Goal: Browse casually

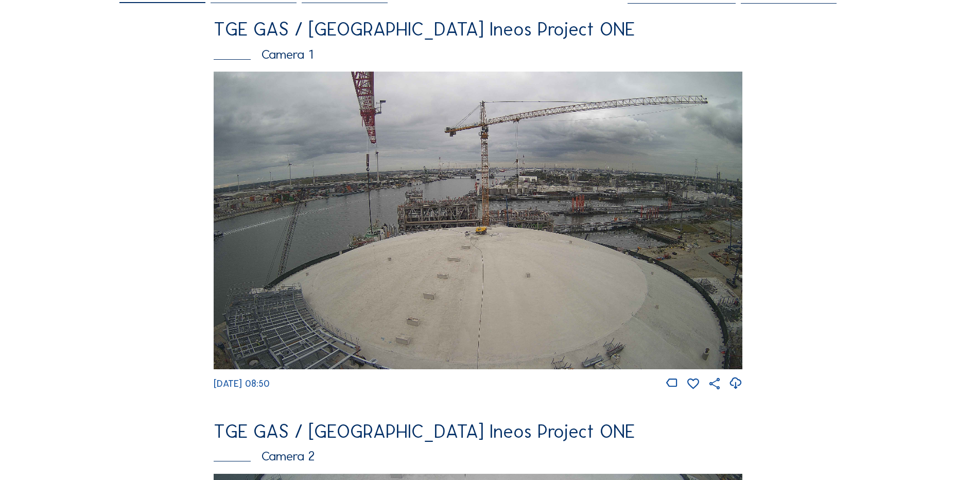
scroll to position [155, 0]
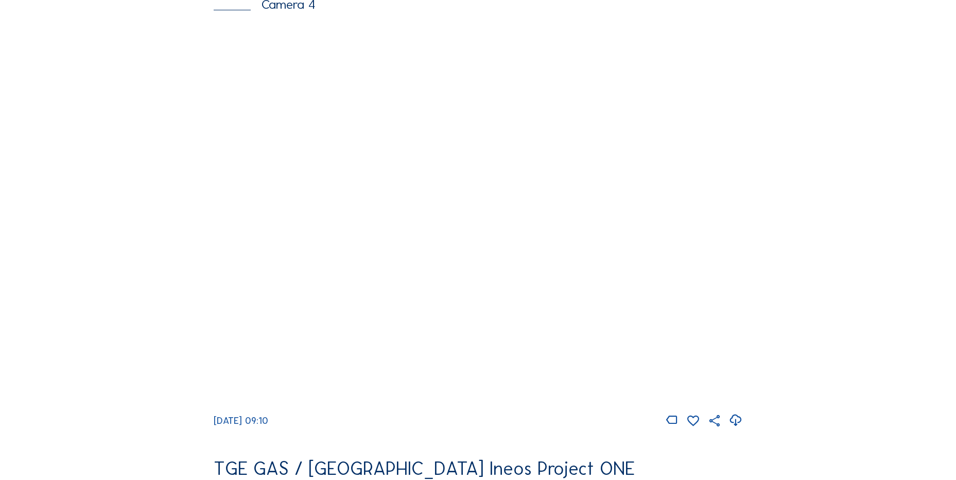
scroll to position [979, 0]
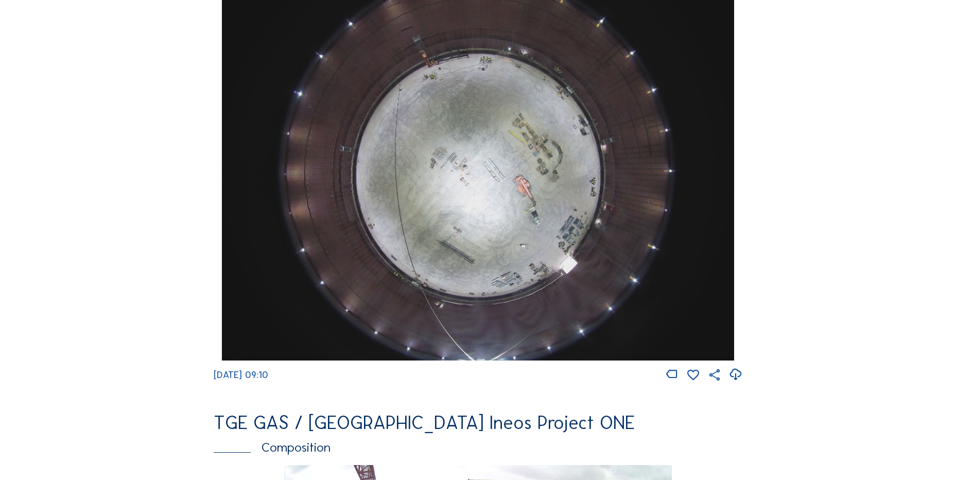
click at [743, 383] on icon at bounding box center [736, 374] width 14 height 17
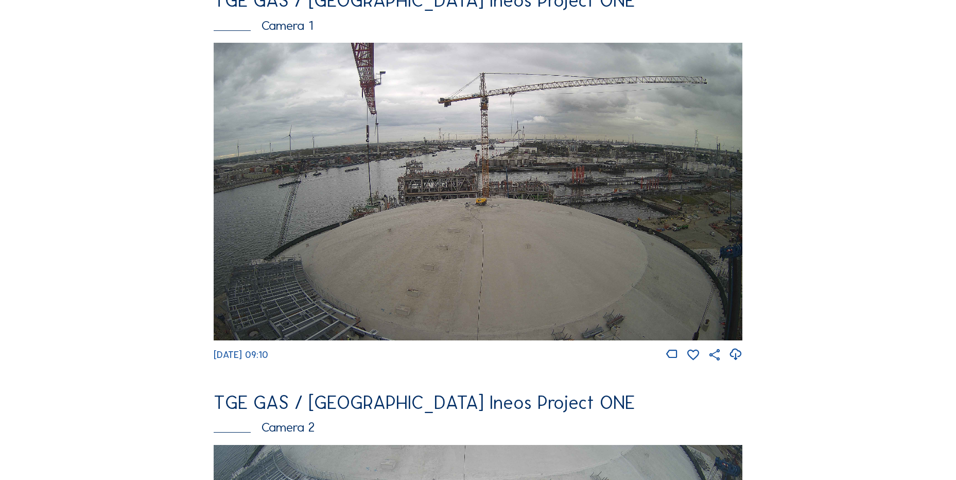
scroll to position [103, 0]
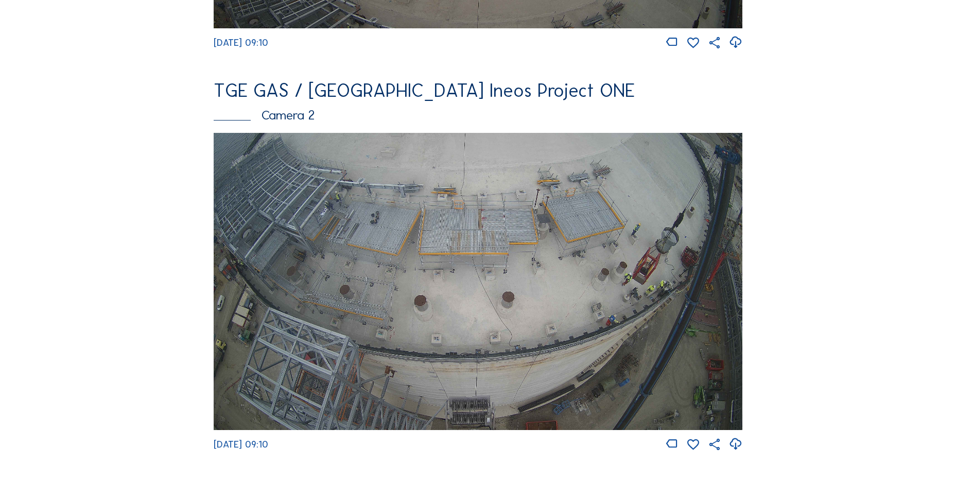
scroll to position [515, 0]
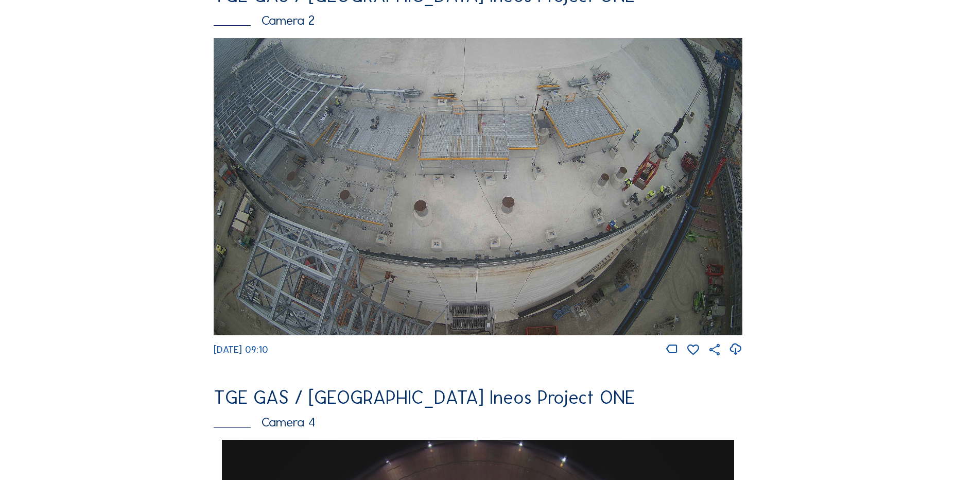
drag, startPoint x: 731, startPoint y: 351, endPoint x: 725, endPoint y: 351, distance: 6.2
click at [731, 351] on icon at bounding box center [736, 349] width 14 height 17
click at [147, 192] on div "Feed Photo Show Map Search Fullscreen TGE GAS / Antwerpen Ineos Project ONE Cam…" at bounding box center [477, 443] width 717 height 1782
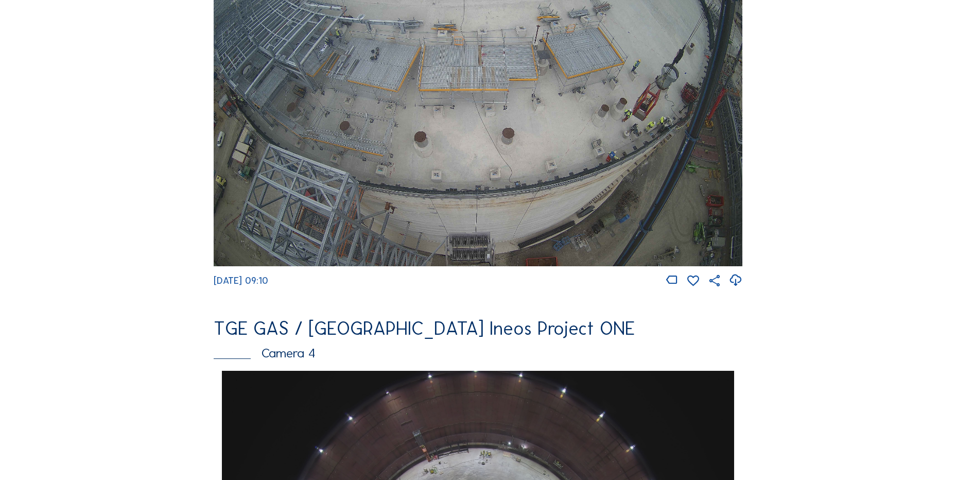
scroll to position [721, 0]
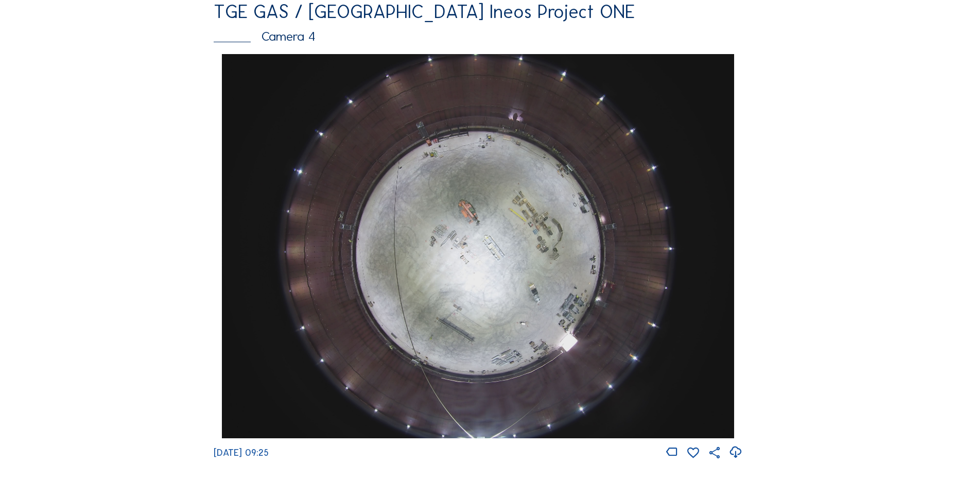
scroll to position [979, 0]
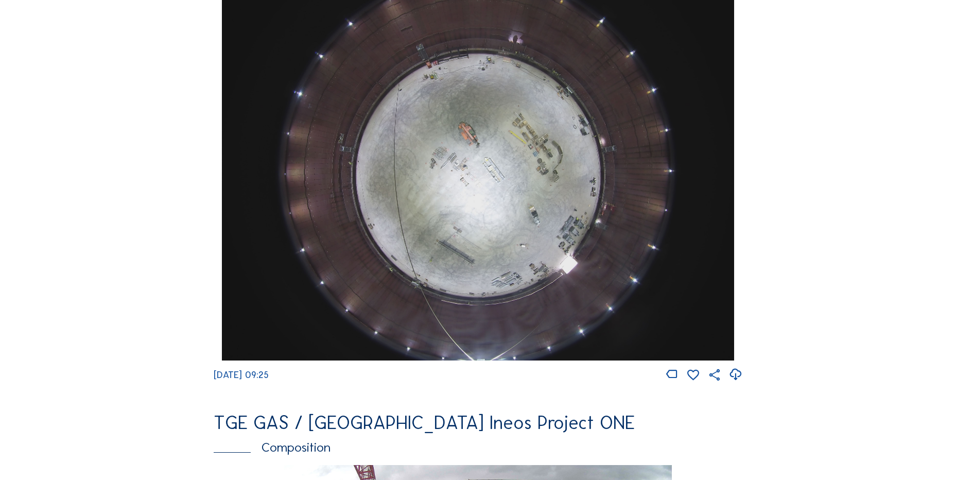
click at [739, 383] on icon at bounding box center [736, 374] width 14 height 17
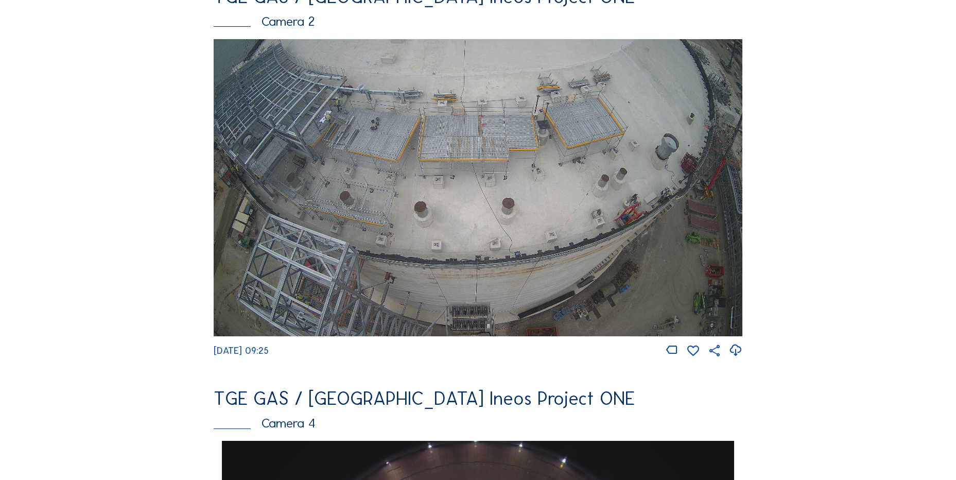
scroll to position [515, 0]
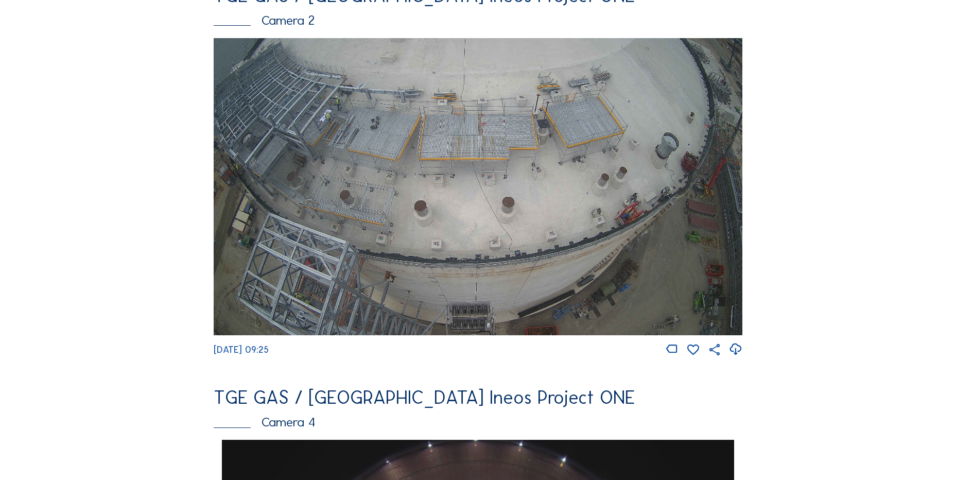
click at [740, 358] on icon at bounding box center [736, 349] width 14 height 17
click at [398, 197] on img at bounding box center [478, 187] width 529 height 298
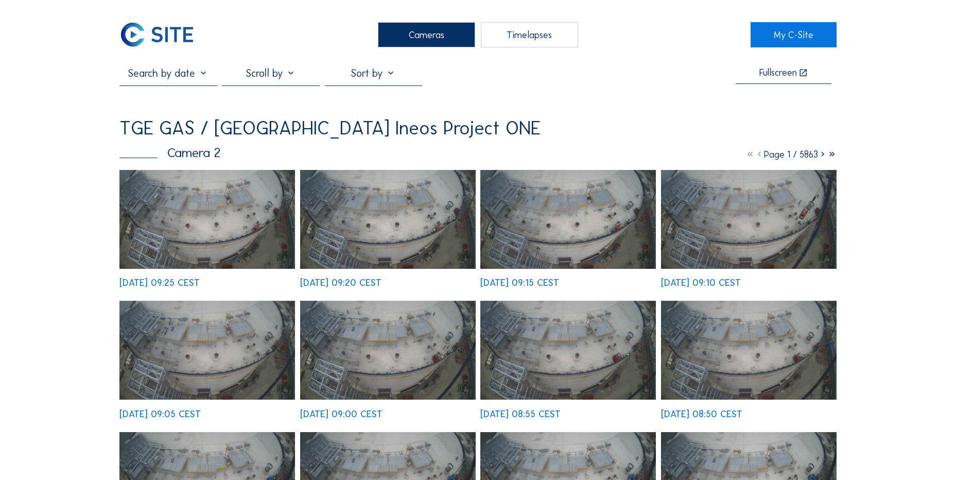
click at [189, 209] on div "Fr 22 Aug 2025 09:25 CEST" at bounding box center [207, 229] width 176 height 118
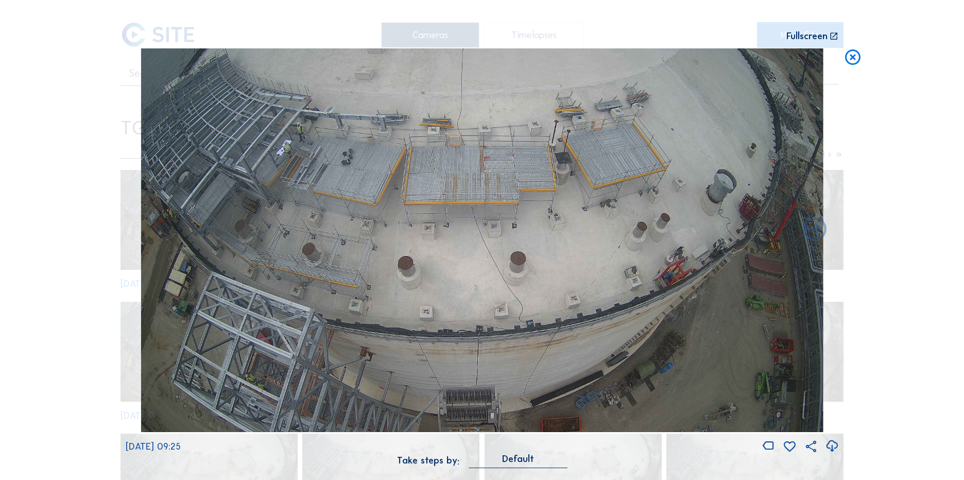
click at [837, 449] on icon at bounding box center [832, 446] width 14 height 17
click at [104, 107] on div "Scroll to travel through time | Press 'Alt' Button + Scroll to Zoom | Click and…" at bounding box center [482, 240] width 964 height 480
click at [852, 56] on icon at bounding box center [853, 57] width 19 height 19
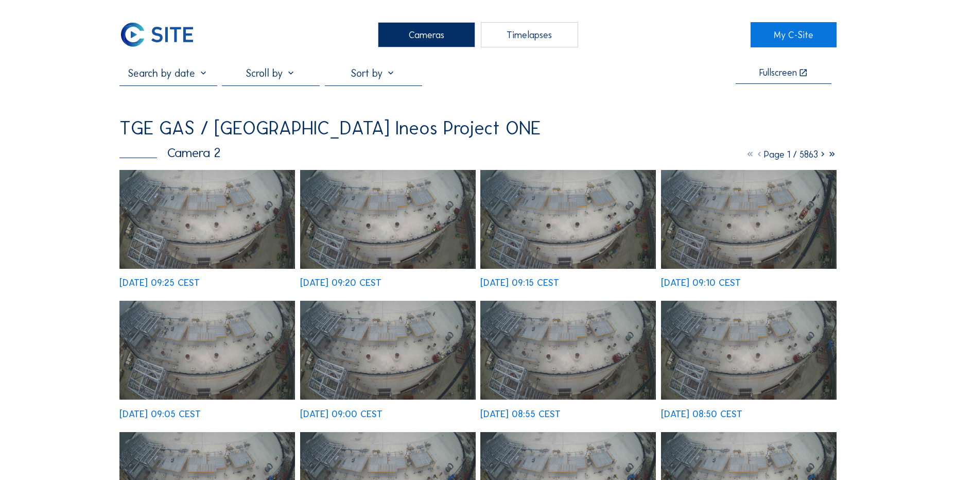
click at [160, 31] on img at bounding box center [156, 34] width 75 height 25
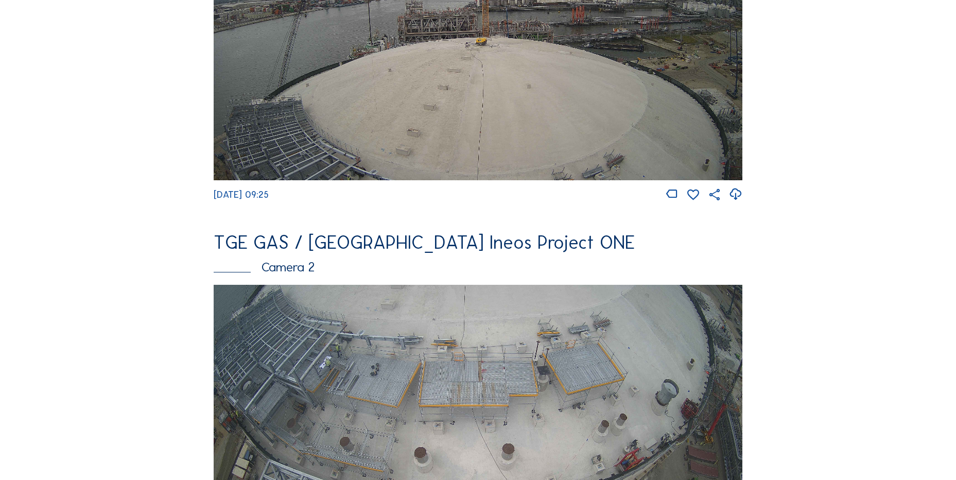
scroll to position [361, 0]
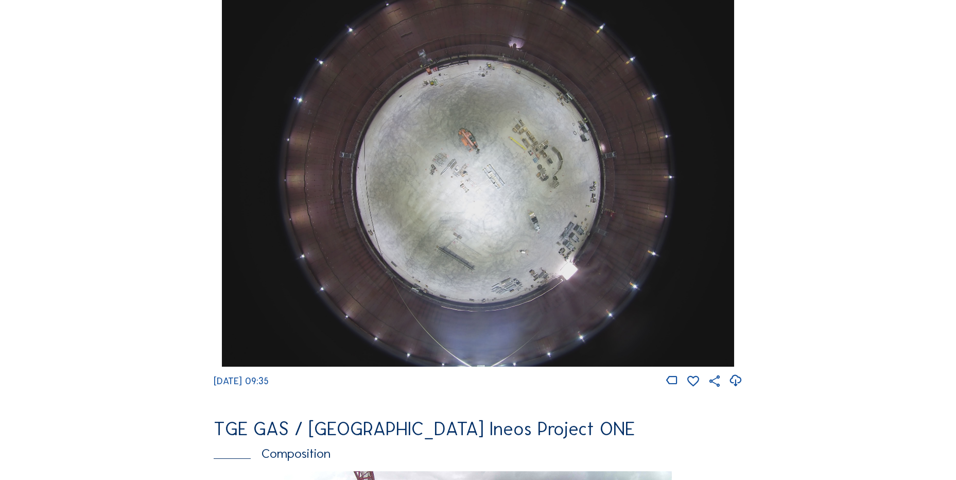
scroll to position [979, 0]
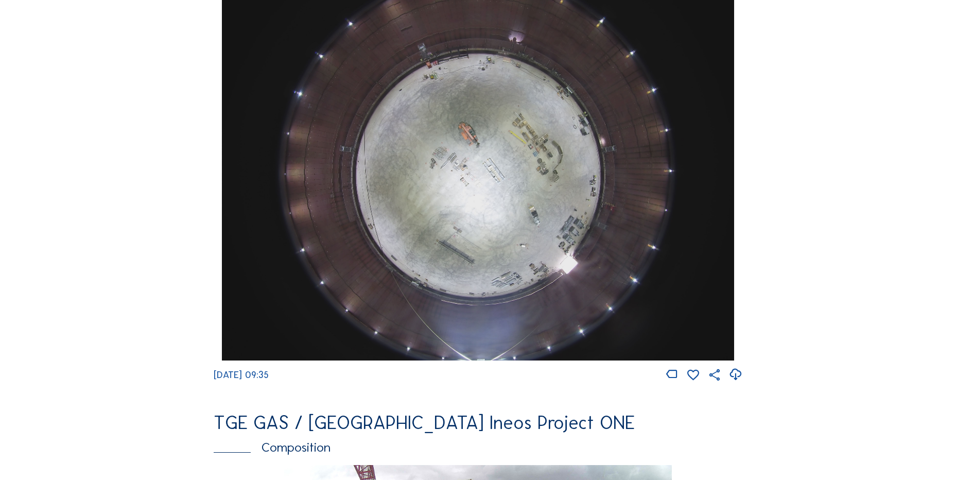
click at [737, 383] on icon at bounding box center [736, 374] width 14 height 17
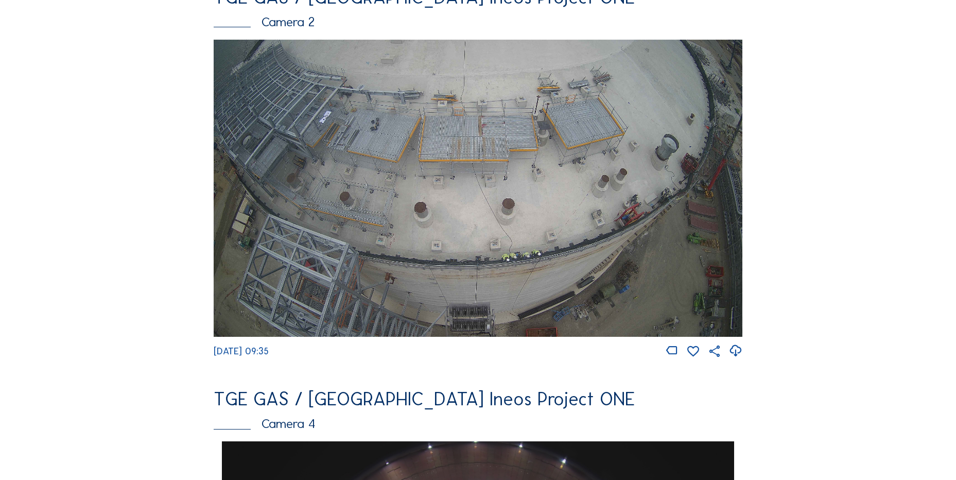
scroll to position [464, 0]
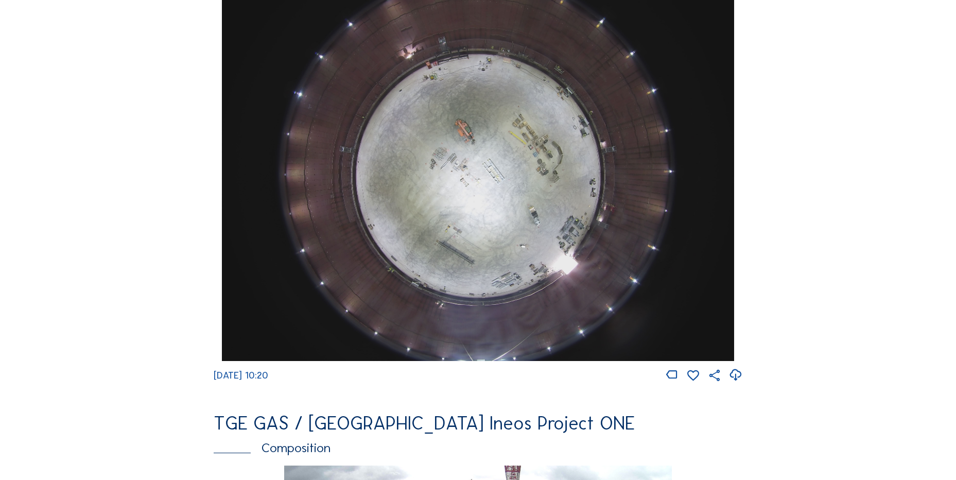
scroll to position [979, 0]
click at [743, 380] on icon at bounding box center [736, 374] width 14 height 17
click at [44, 209] on div "Cameras Timelapses My C-Site Feed Photo Show Map Search Fullscreen TGE GAS / [G…" at bounding box center [478, 171] width 956 height 2301
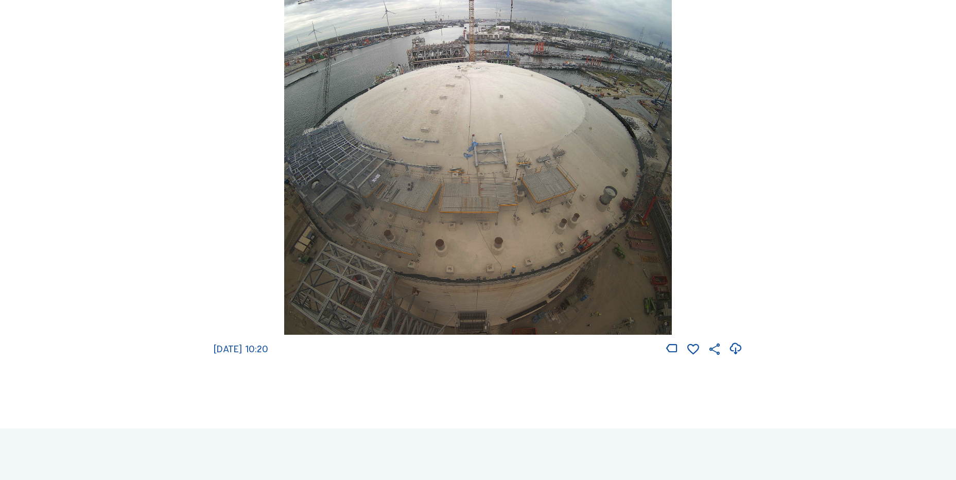
scroll to position [1494, 0]
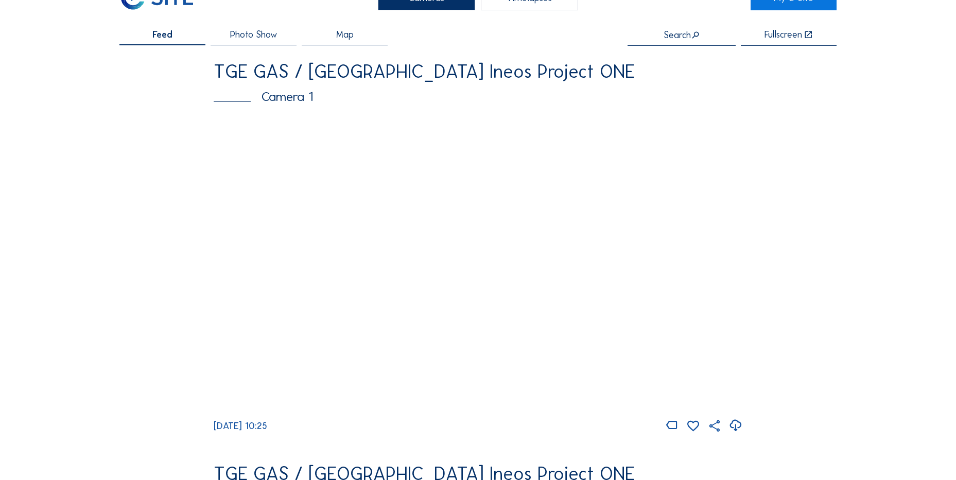
scroll to position [52, 0]
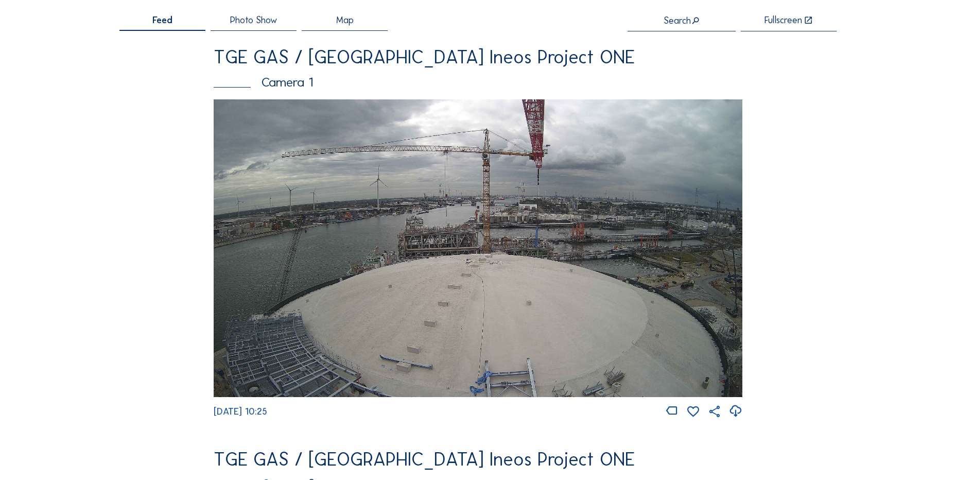
click at [738, 410] on icon at bounding box center [736, 411] width 14 height 17
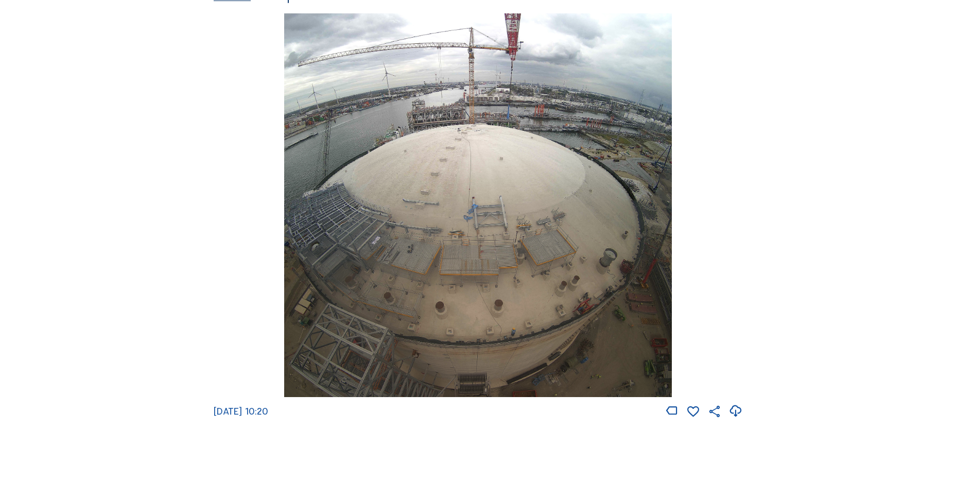
scroll to position [1442, 0]
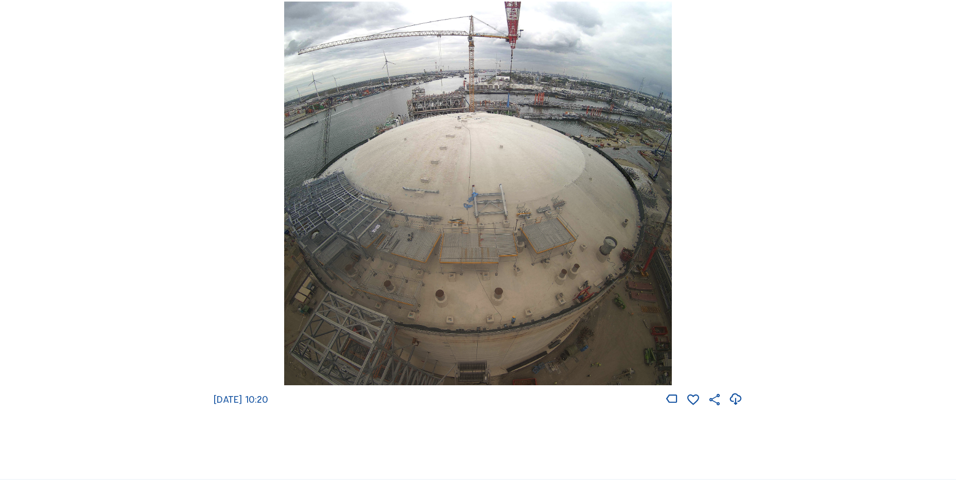
click at [743, 408] on icon at bounding box center [736, 399] width 14 height 17
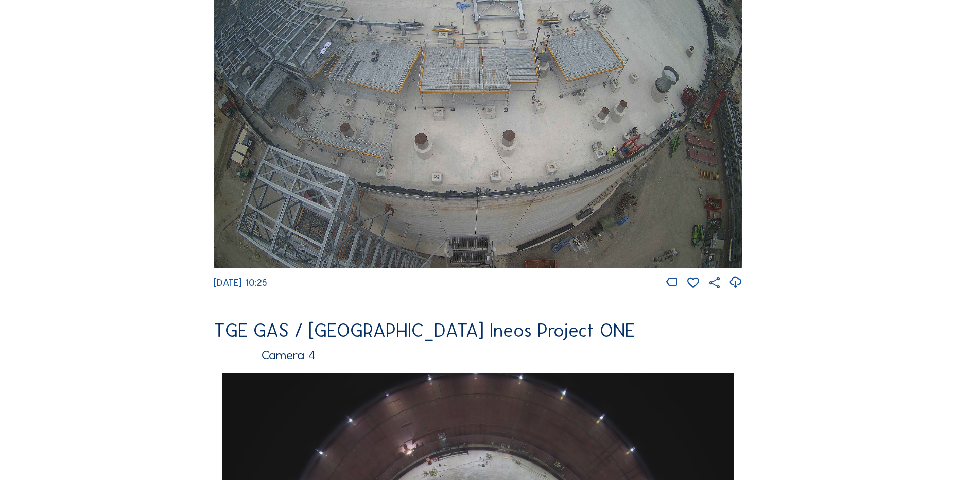
scroll to position [567, 0]
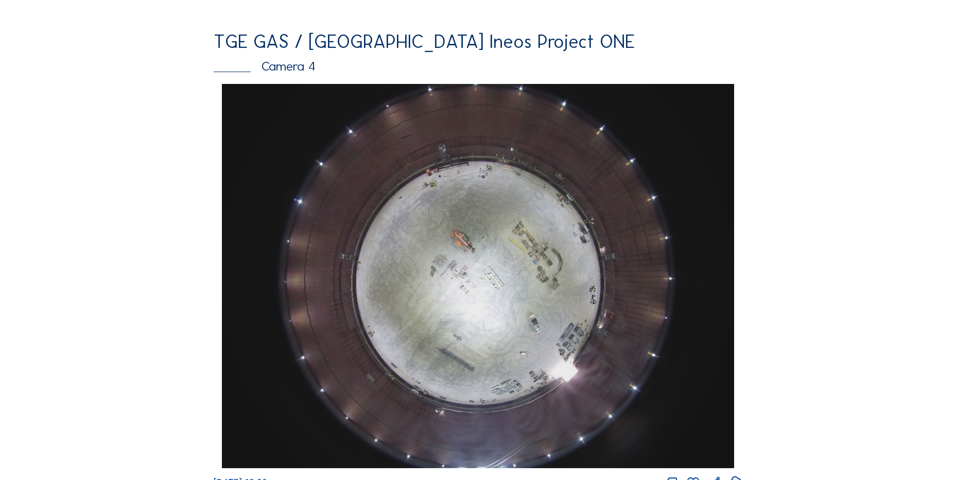
scroll to position [979, 0]
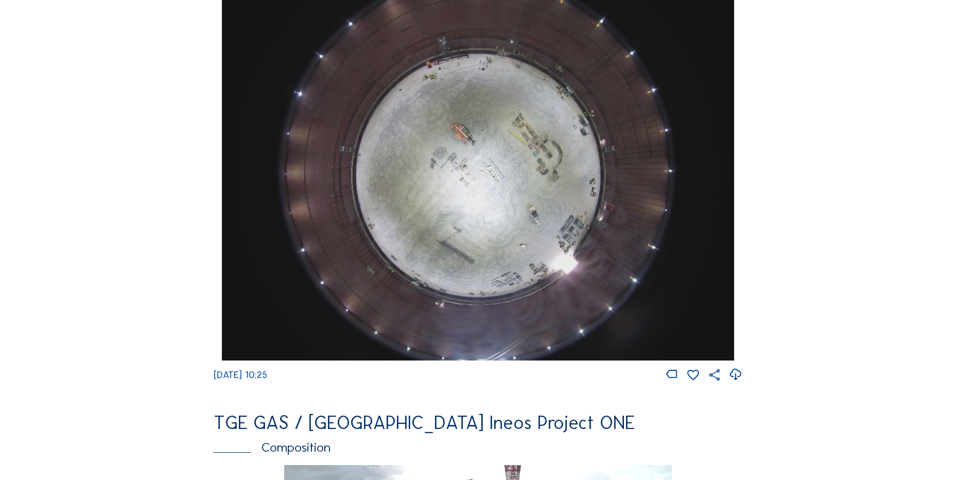
click at [736, 383] on icon at bounding box center [736, 374] width 14 height 17
click at [98, 236] on div "Cameras Timelapses My C-Site Feed Photo Show Map Search Fullscreen TGE GAS / An…" at bounding box center [478, 171] width 956 height 2301
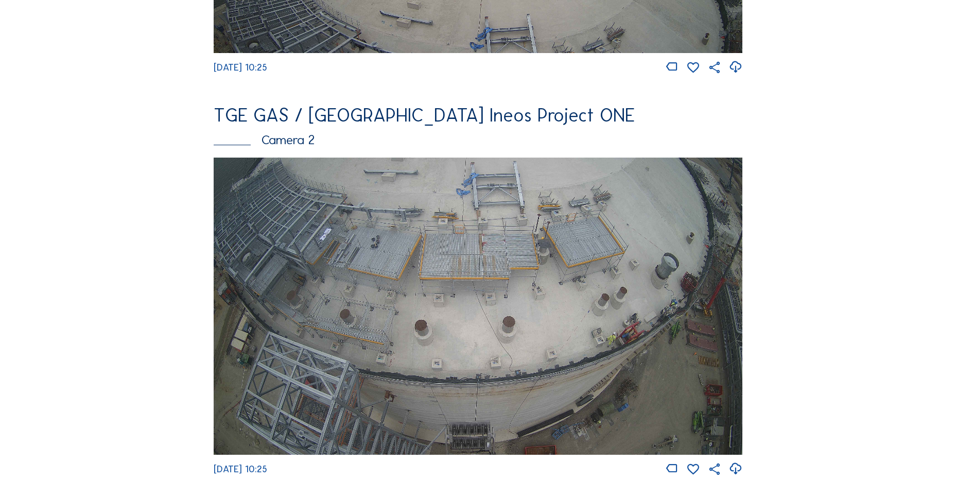
scroll to position [258, 0]
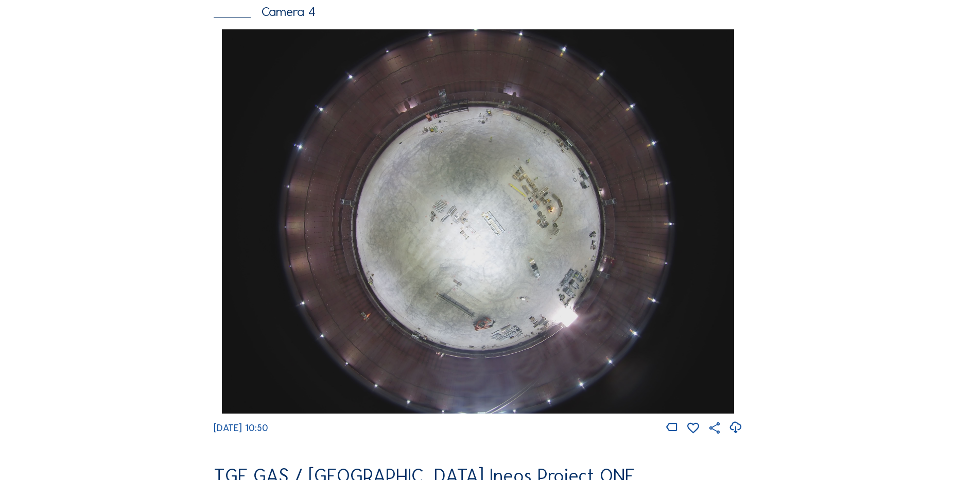
scroll to position [979, 0]
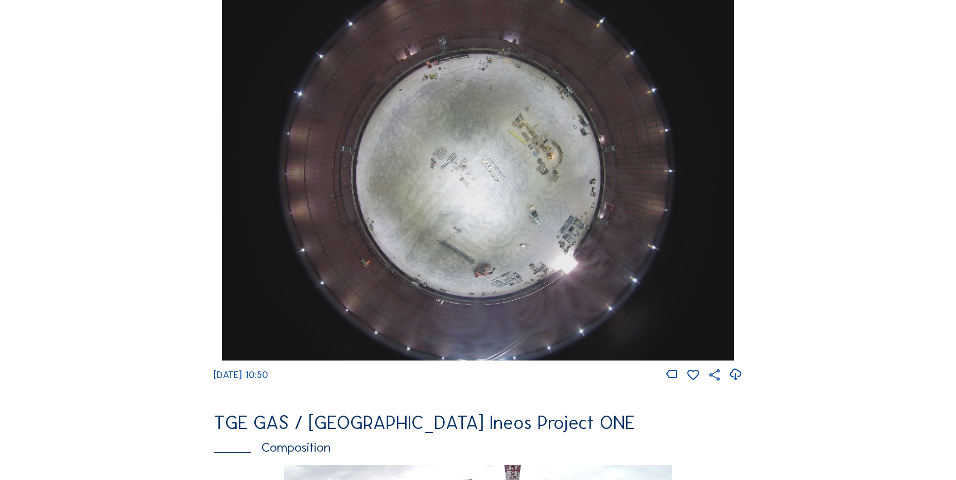
click at [738, 382] on icon at bounding box center [736, 374] width 14 height 17
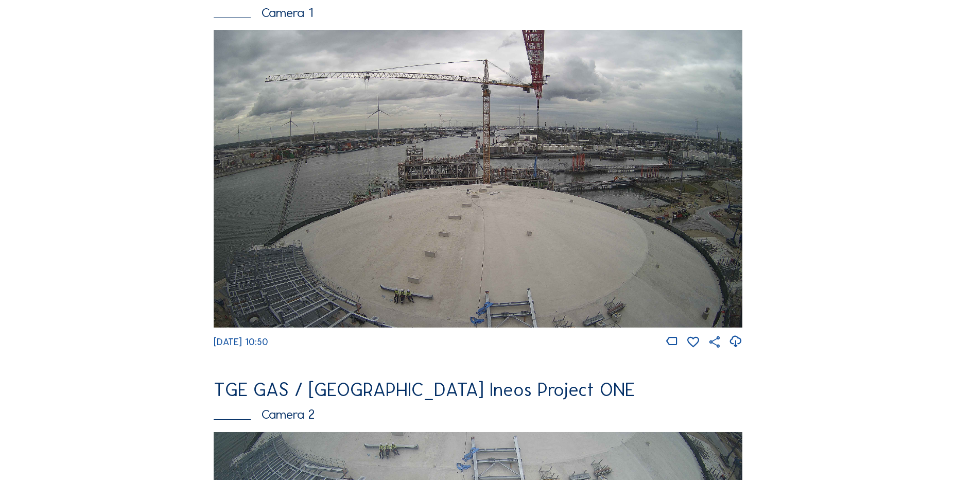
scroll to position [103, 0]
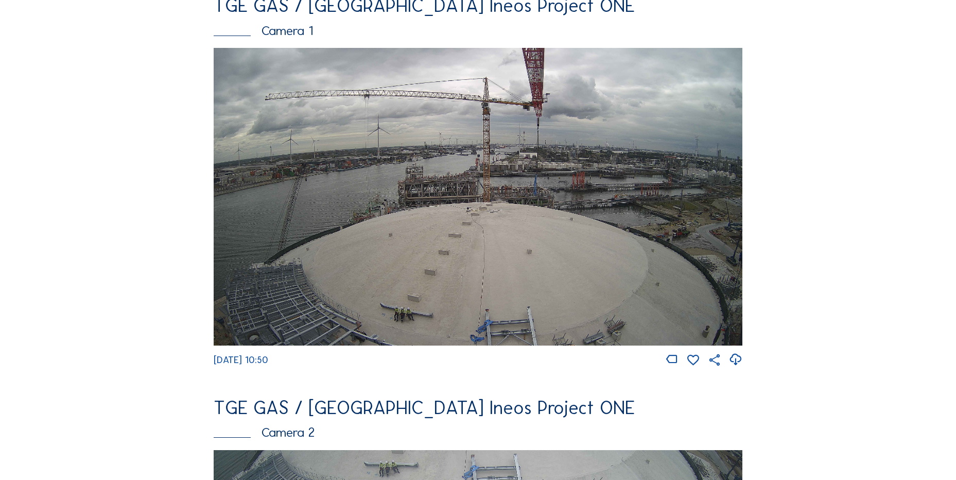
click at [735, 368] on icon at bounding box center [736, 359] width 14 height 17
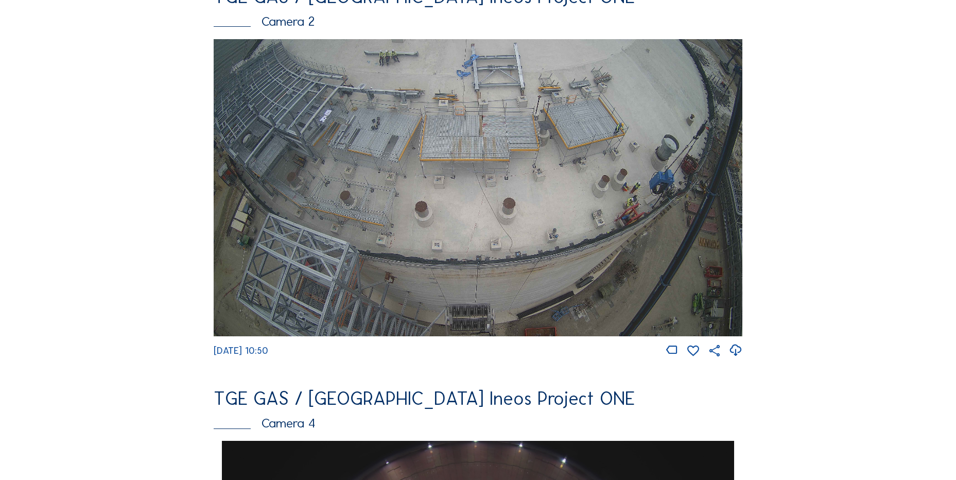
scroll to position [515, 0]
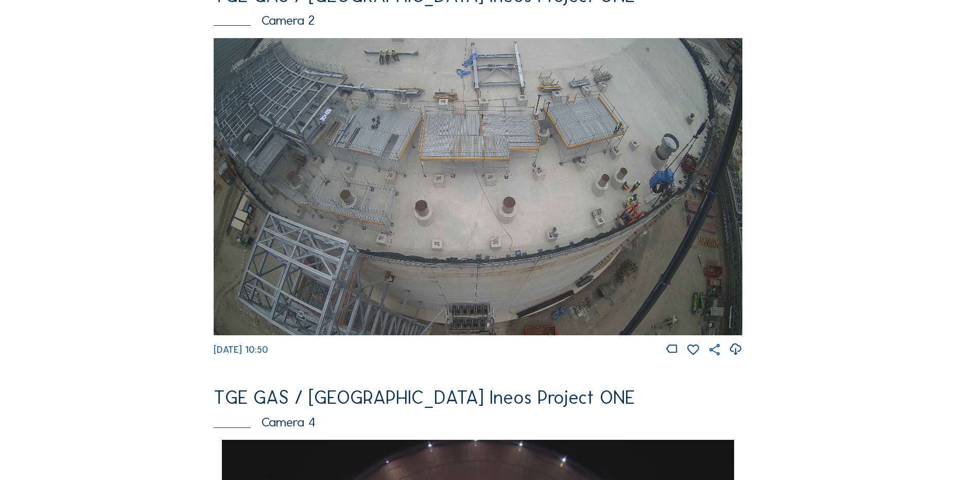
click at [810, 294] on div "Feed Photo Show Map Search Fullscreen TGE GAS / [GEOGRAPHIC_DATA] Ineos Project…" at bounding box center [477, 443] width 717 height 1782
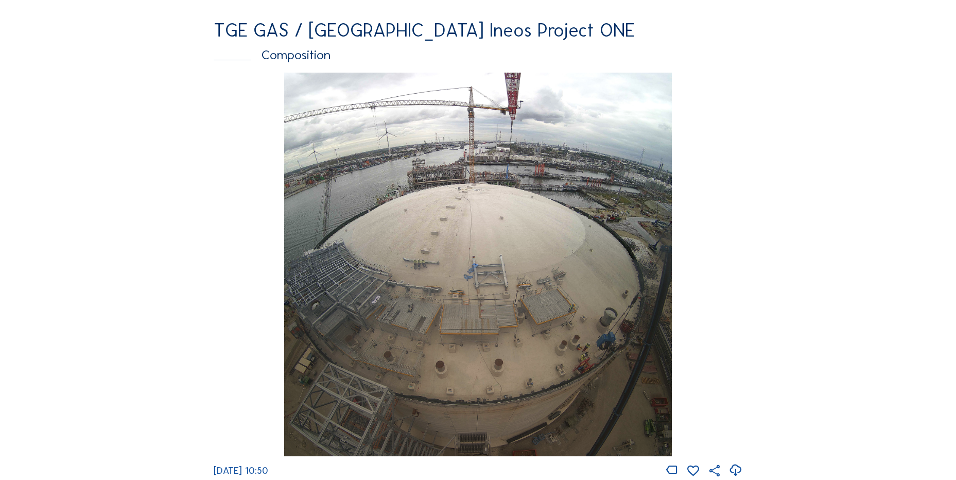
scroll to position [1391, 0]
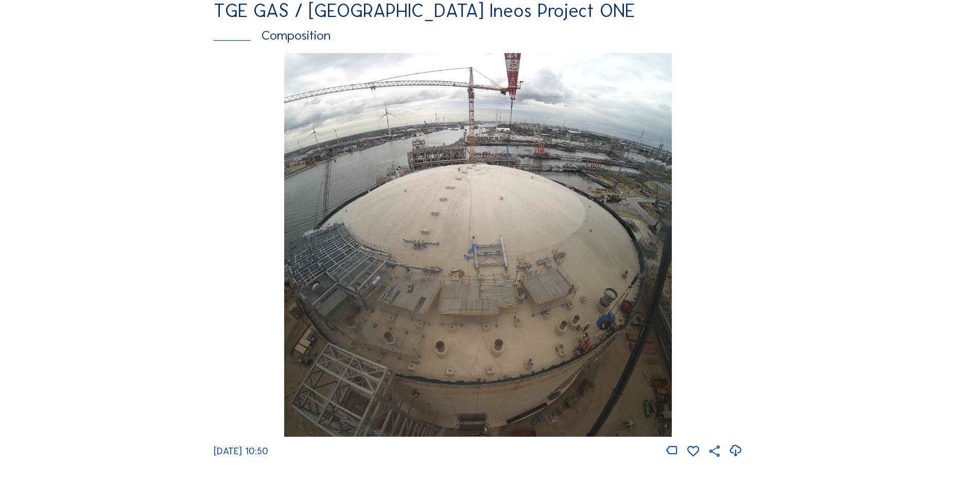
click at [216, 218] on div "Fr 22 Aug 2025 10:50" at bounding box center [478, 256] width 529 height 406
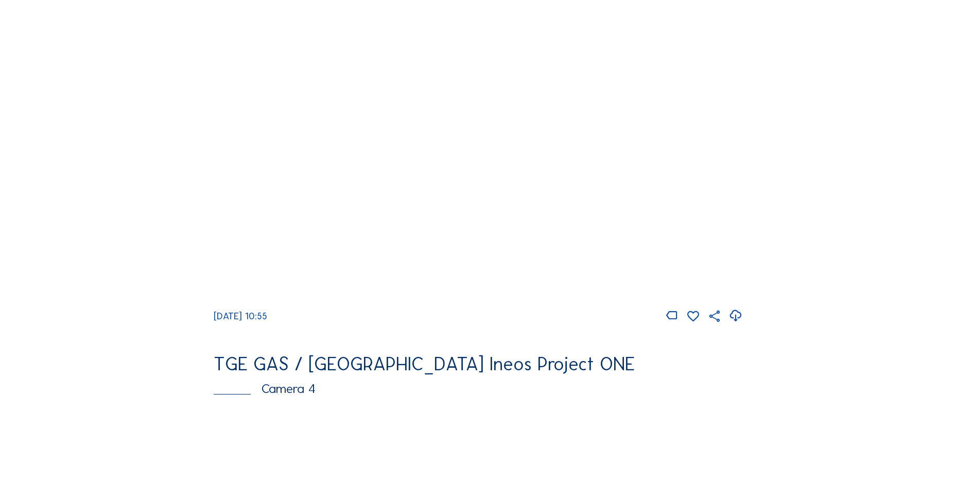
scroll to position [471, 0]
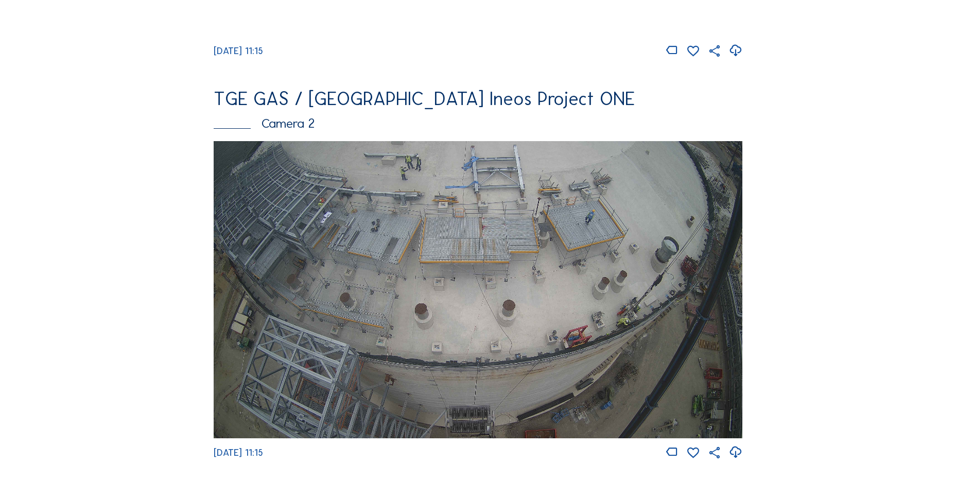
scroll to position [464, 0]
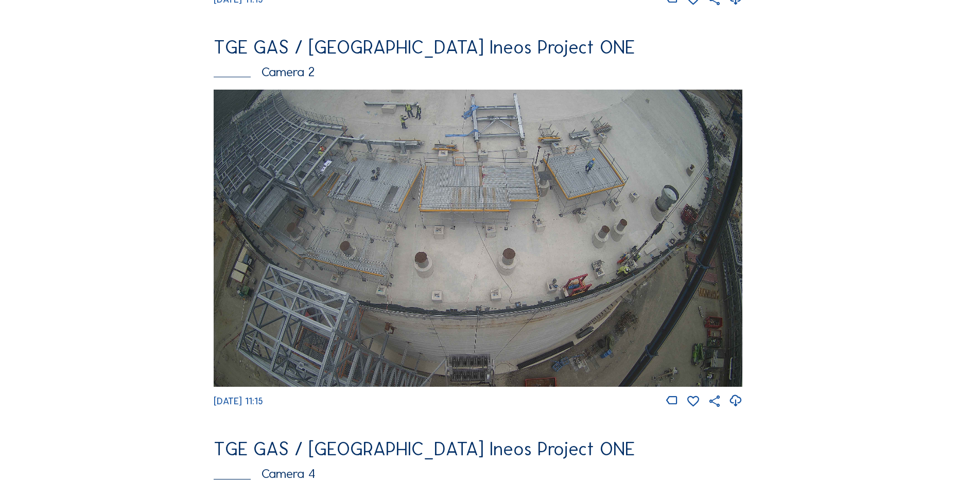
click at [741, 408] on icon at bounding box center [736, 400] width 14 height 17
click at [458, 210] on img at bounding box center [478, 239] width 529 height 298
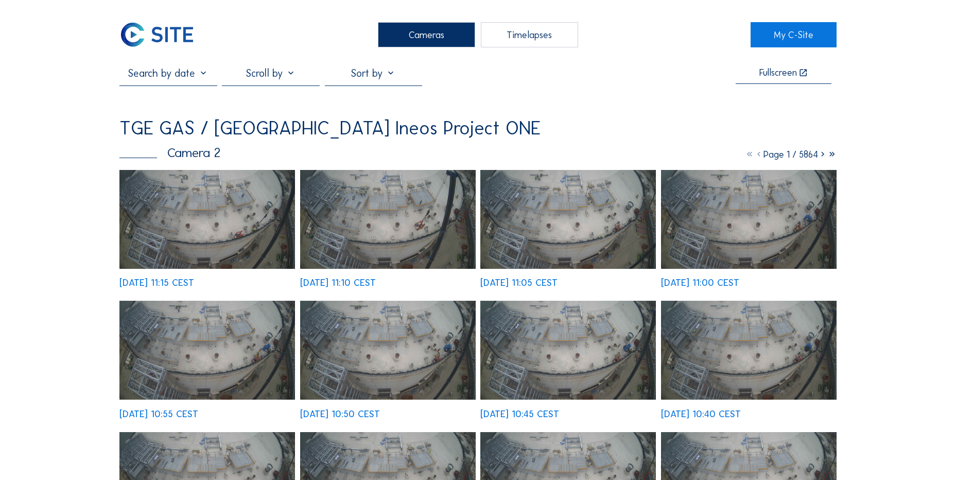
click at [169, 203] on img at bounding box center [207, 219] width 176 height 99
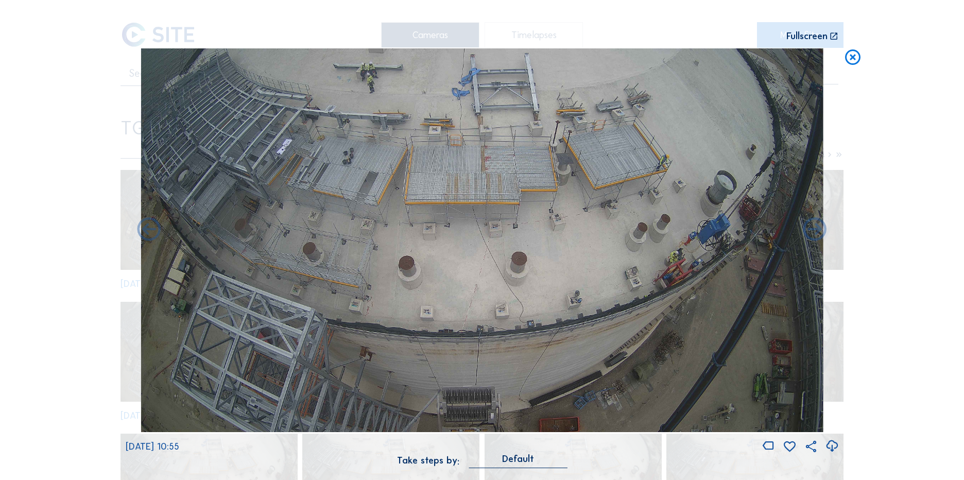
click at [855, 62] on icon at bounding box center [853, 57] width 19 height 19
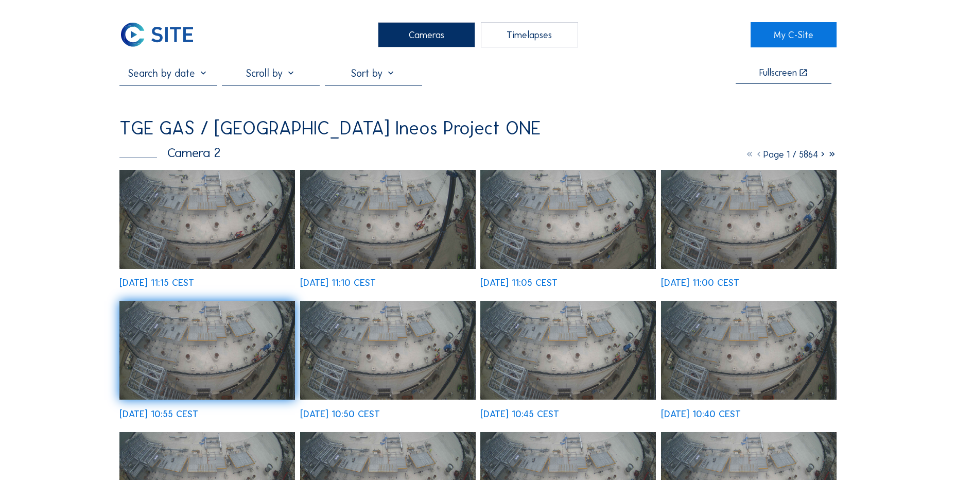
click at [144, 31] on img at bounding box center [156, 34] width 75 height 25
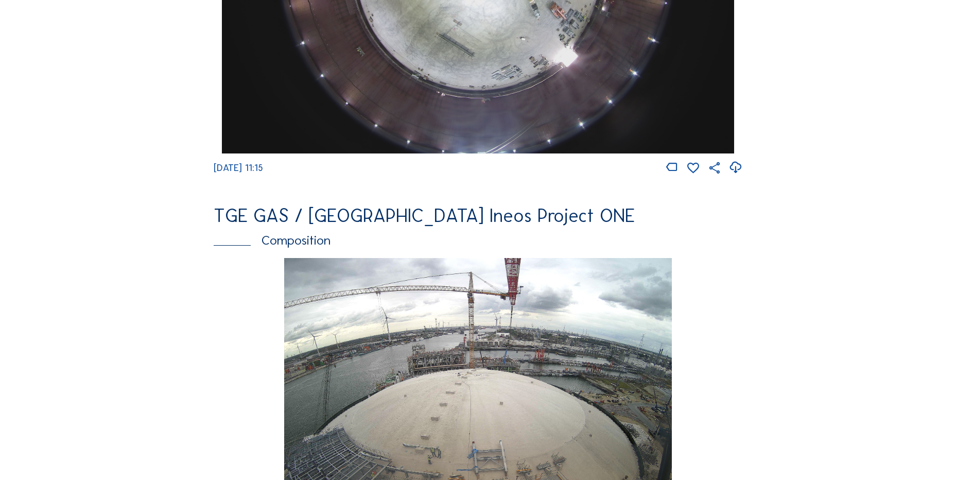
scroll to position [1185, 0]
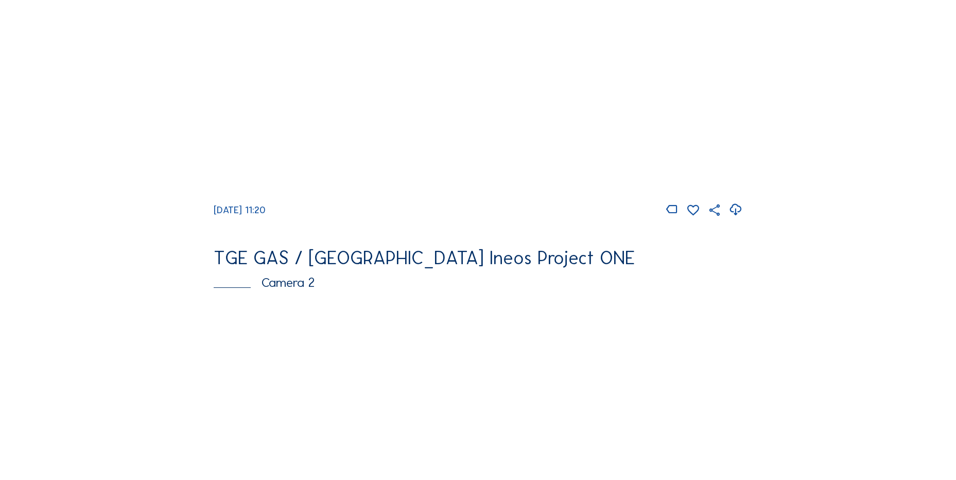
scroll to position [103, 0]
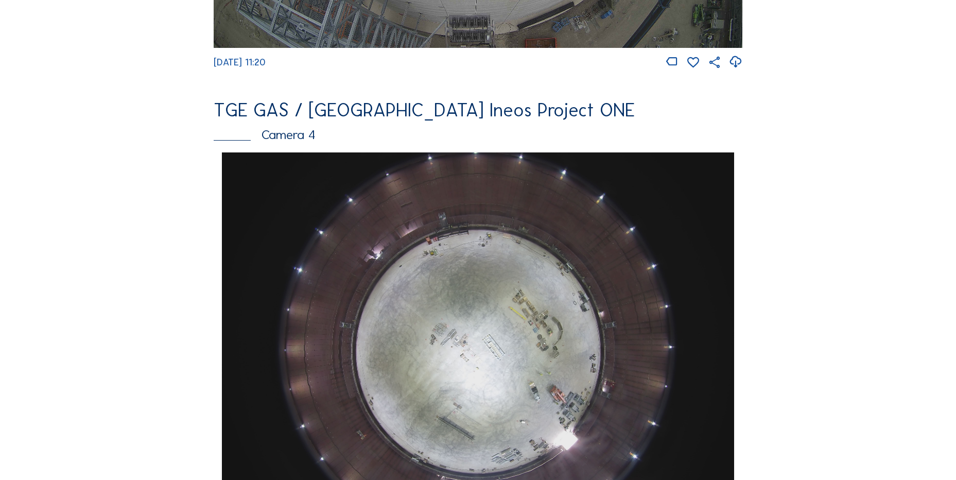
scroll to position [927, 0]
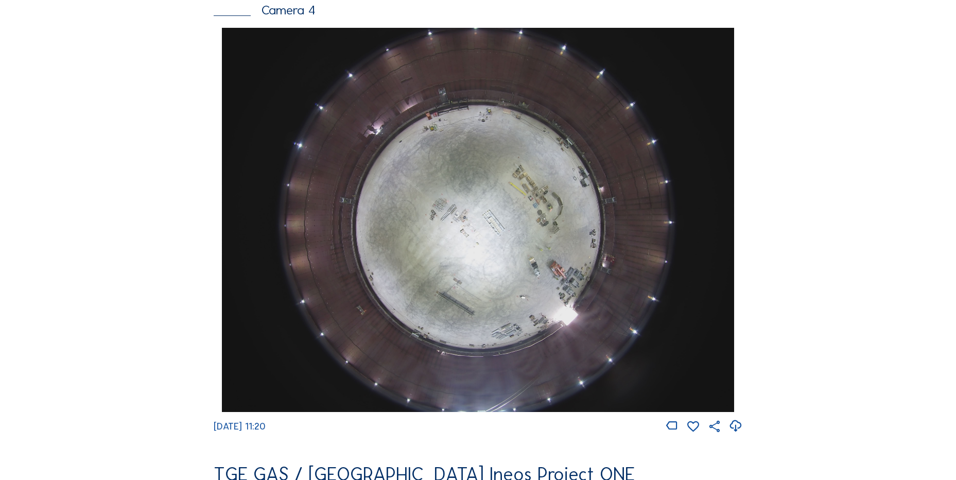
click at [187, 403] on div "Feed Photo Show Map Search Fullscreen TGE GAS / [GEOGRAPHIC_DATA] Ineos Project…" at bounding box center [477, 31] width 717 height 1782
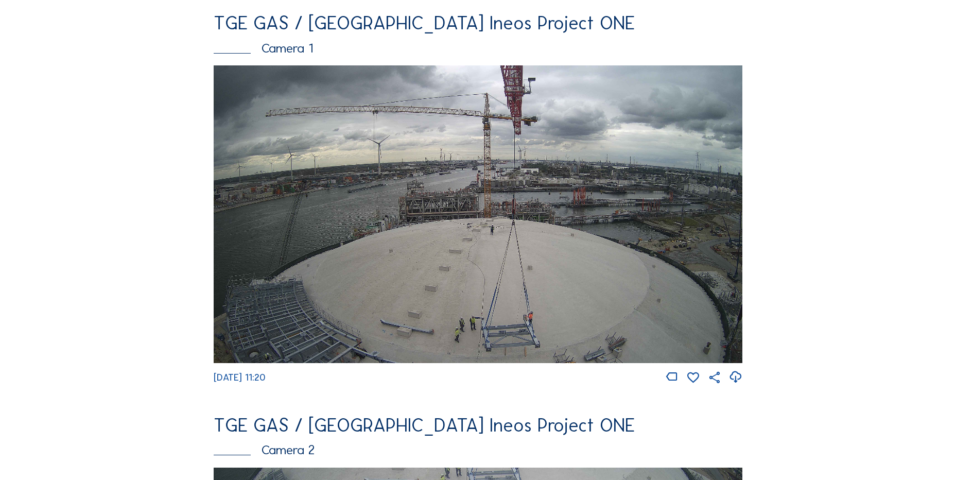
scroll to position [103, 0]
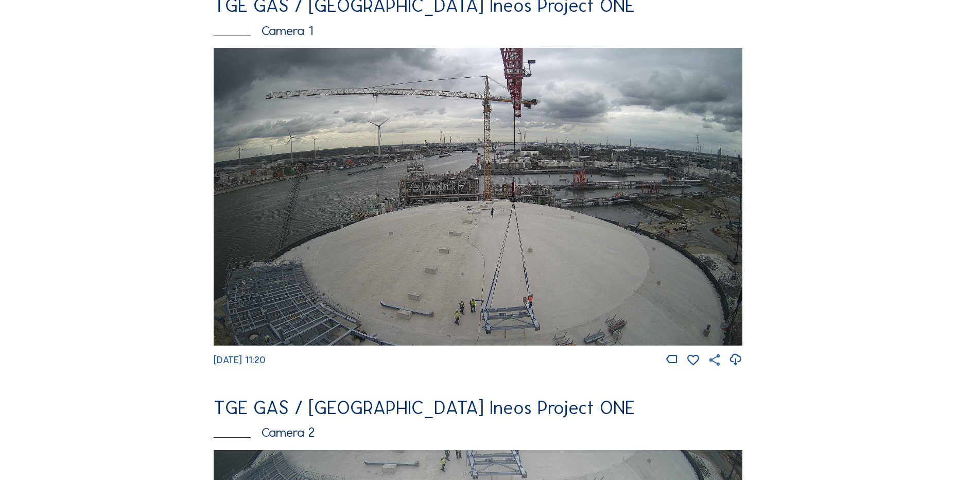
click at [737, 362] on icon at bounding box center [736, 359] width 14 height 17
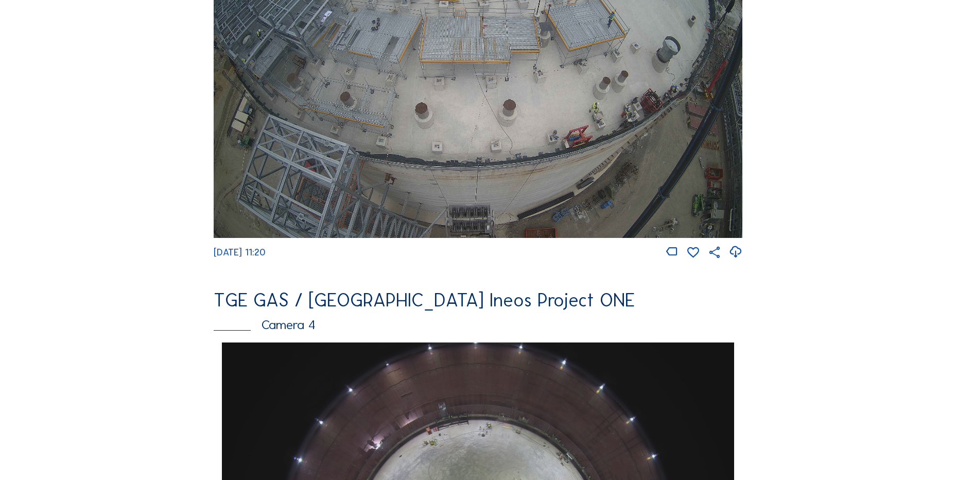
scroll to position [618, 0]
